Goal: Information Seeking & Learning: Learn about a topic

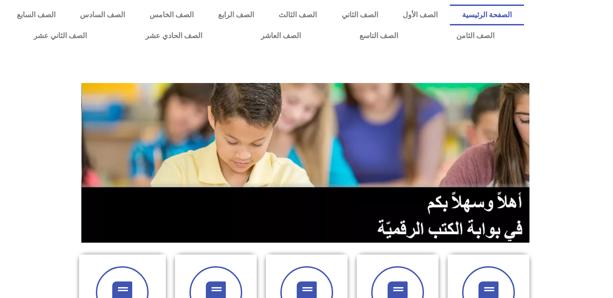
scroll to position [261, 0]
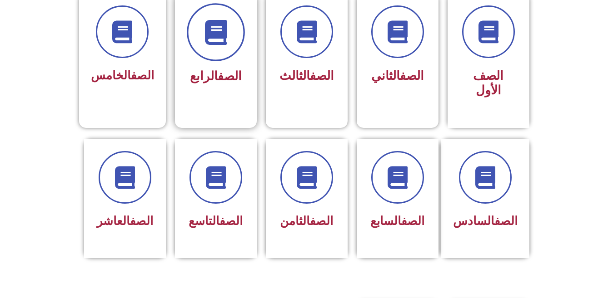
click at [229, 50] on span at bounding box center [216, 32] width 58 height 58
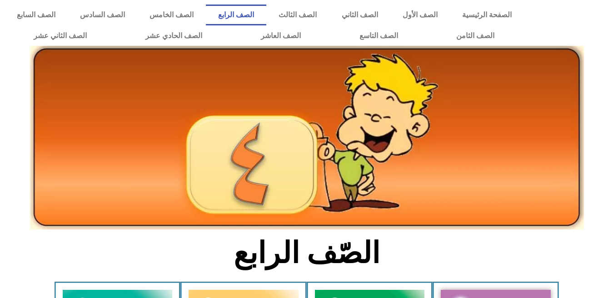
scroll to position [261, 0]
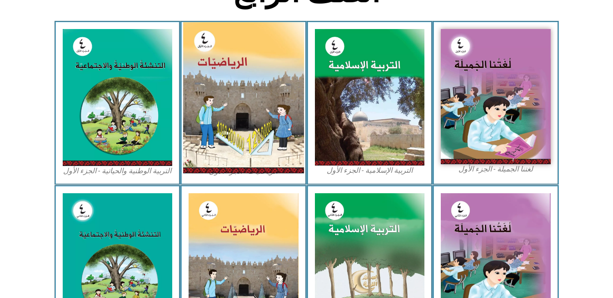
click at [233, 47] on img at bounding box center [243, 97] width 121 height 151
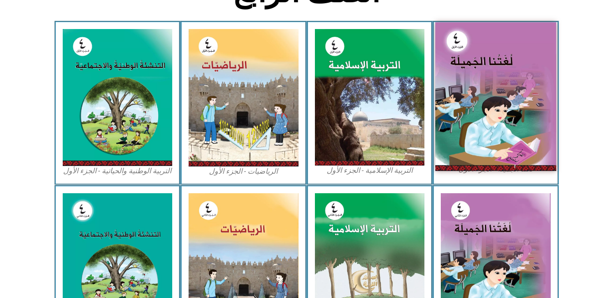
click at [501, 96] on img at bounding box center [495, 96] width 121 height 149
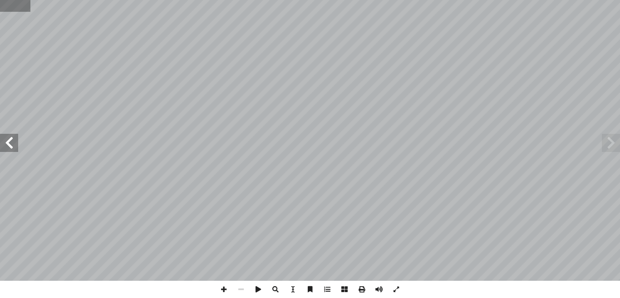
click at [10, 2] on input "text" at bounding box center [15, 6] width 30 height 12
type input "**"
click at [8, 148] on span at bounding box center [9, 143] width 18 height 18
click at [222, 289] on span at bounding box center [223, 289] width 17 height 17
click at [17, 137] on span at bounding box center [9, 143] width 18 height 18
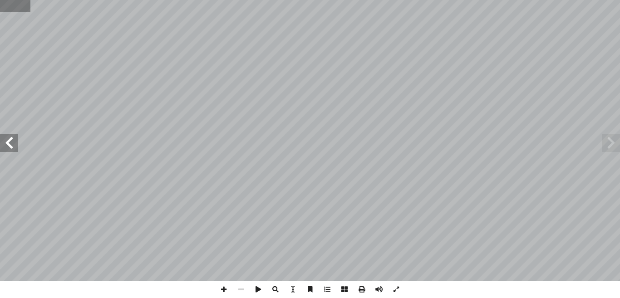
click at [16, 3] on input "text" at bounding box center [15, 6] width 30 height 12
type input "**"
click at [9, 142] on span at bounding box center [9, 143] width 18 height 18
click at [224, 288] on span at bounding box center [223, 289] width 17 height 17
